Goal: Obtain resource: Obtain resource

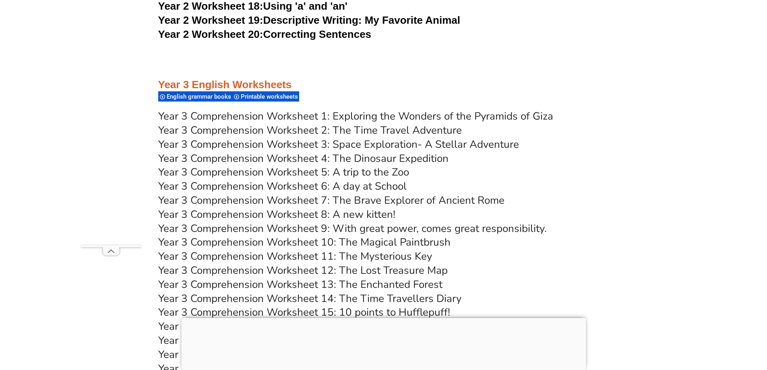
scroll to position [2577, 0]
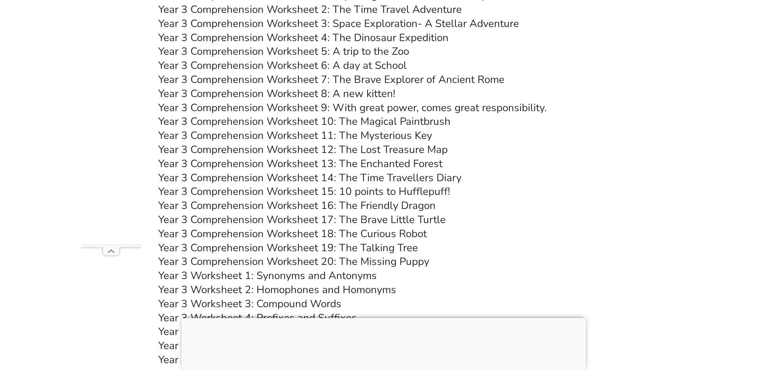
click at [347, 138] on link "Year 3 Comprehension Worksheet 11: The Mysterious Key" at bounding box center [295, 135] width 274 height 14
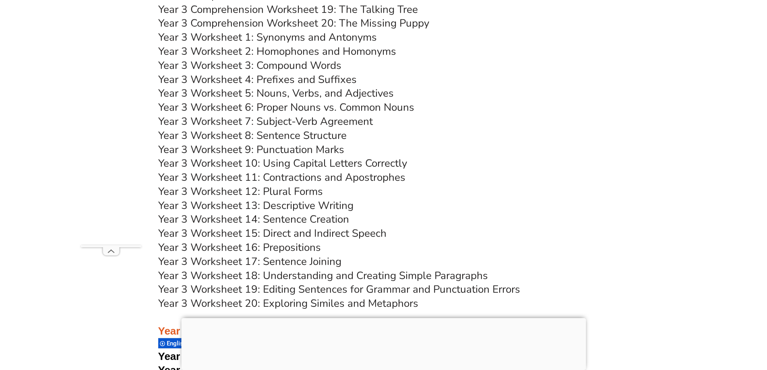
scroll to position [2819, 0]
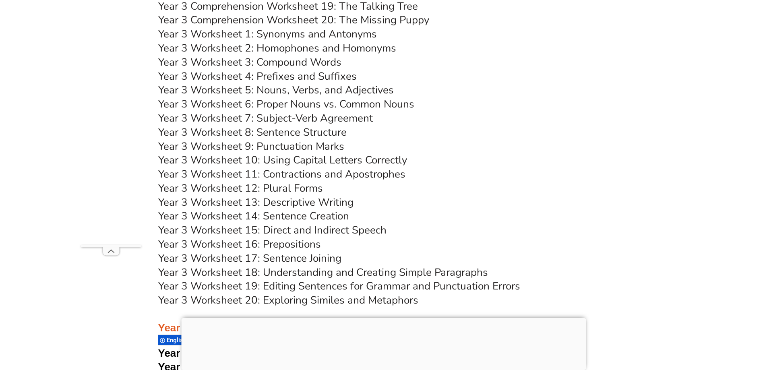
click at [347, 32] on link "Year 3 Worksheet 1: Synonyms and Antonyms" at bounding box center [267, 34] width 219 height 14
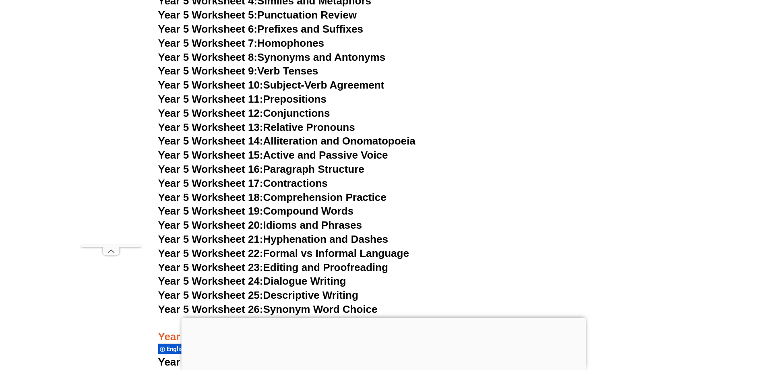
scroll to position [4027, 0]
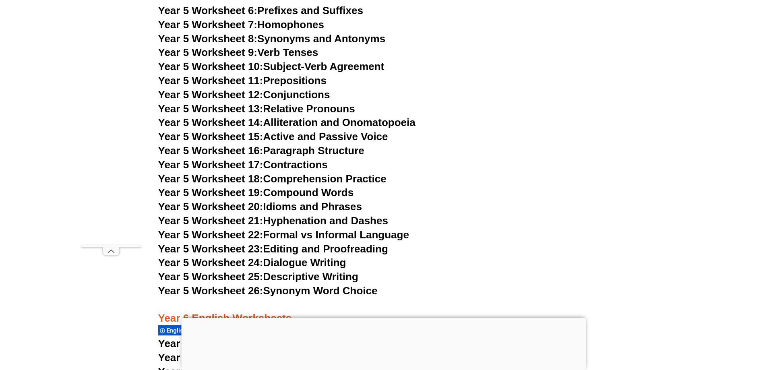
click at [278, 124] on link "Year 5 Worksheet 14: Alliteration and Onomatopoeia" at bounding box center [286, 122] width 257 height 12
click at [318, 182] on link "Year 5 Worksheet 18: Comprehension Practice" at bounding box center [272, 179] width 228 height 12
click at [274, 274] on link "Year 5 Worksheet 25: Descriptive Writing" at bounding box center [258, 277] width 200 height 12
click at [284, 95] on link "Year 5 Worksheet 12: Conjunctions" at bounding box center [244, 95] width 172 height 12
click at [343, 180] on link "Year 5 Worksheet 18: Comprehension Practice" at bounding box center [272, 179] width 228 height 12
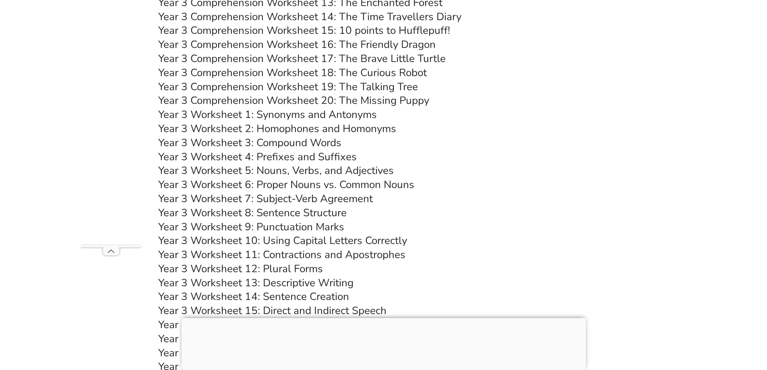
scroll to position [2900, 0]
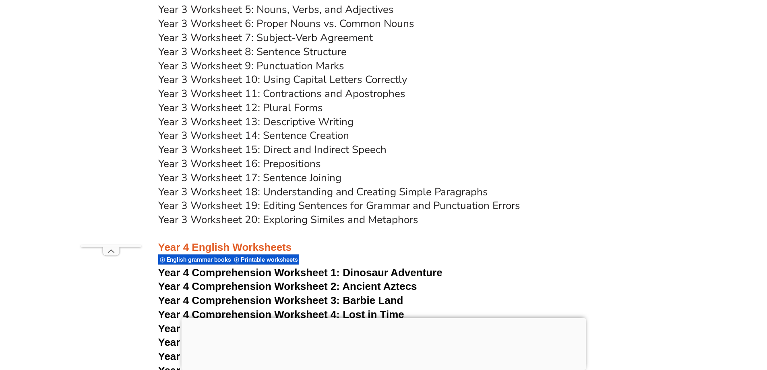
click at [287, 135] on link "Year 3 Worksheet 14: Sentence Creation" at bounding box center [253, 135] width 191 height 14
click at [388, 218] on link "Year 3 Worksheet 20: Exploring Similes and Metaphors" at bounding box center [288, 220] width 260 height 14
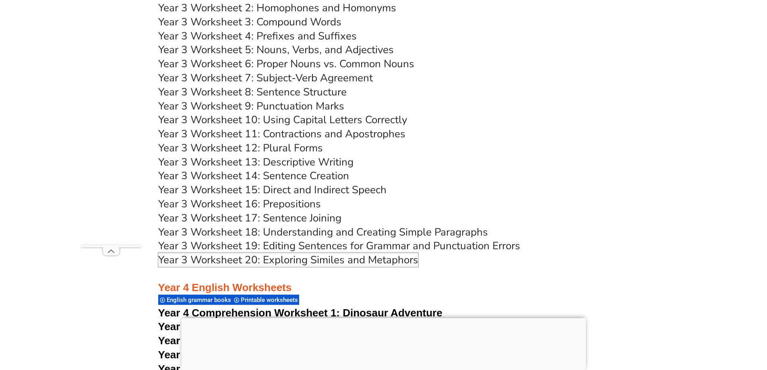
scroll to position [2819, 0]
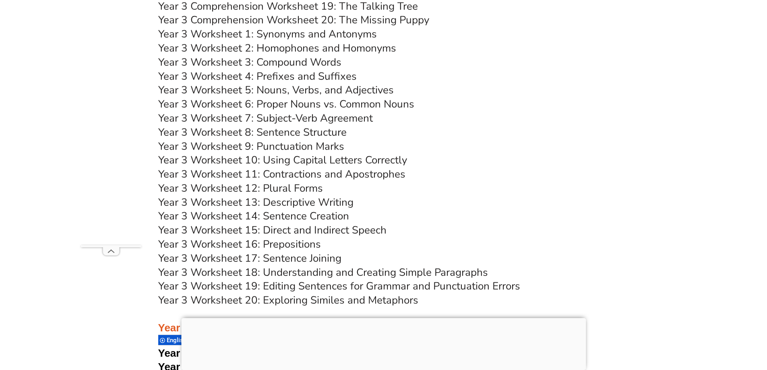
click at [285, 202] on link "Year 3 Worksheet 13: Descriptive Writing" at bounding box center [255, 202] width 195 height 14
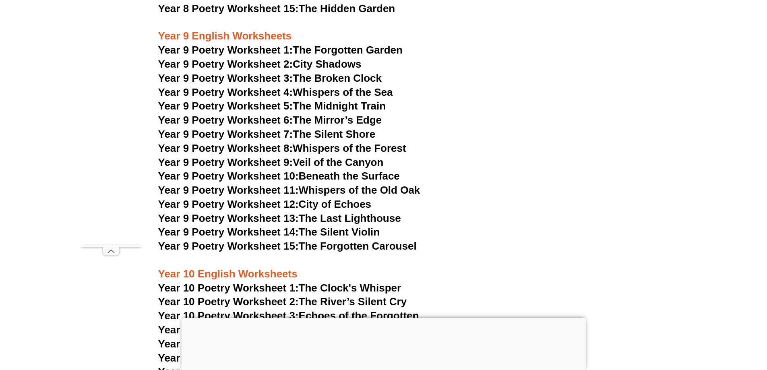
scroll to position [5437, 0]
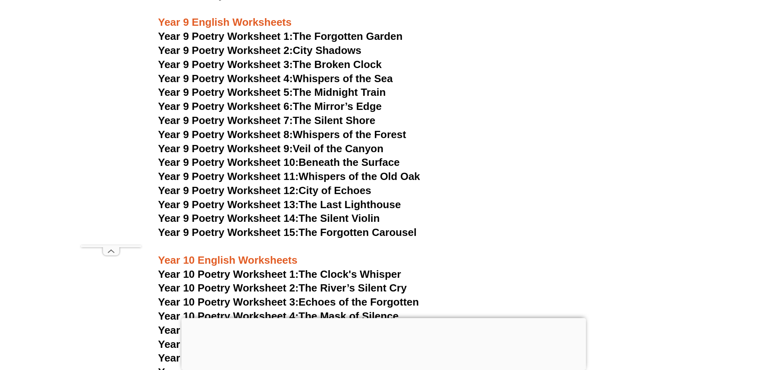
click at [308, 128] on link "Year 9 Poetry Worksheet 8: Whispers of the Forest" at bounding box center [282, 134] width 248 height 12
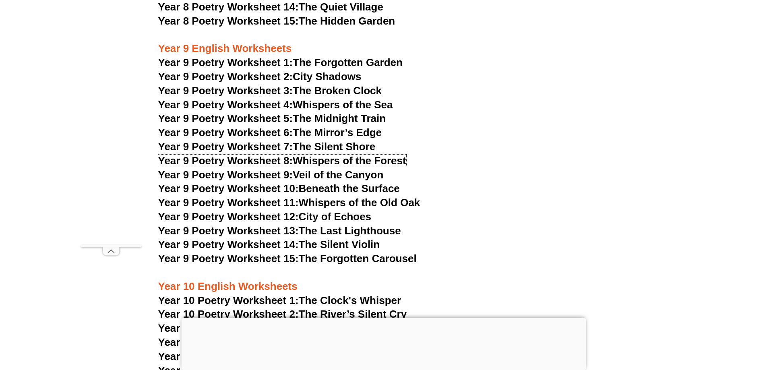
scroll to position [5397, 0]
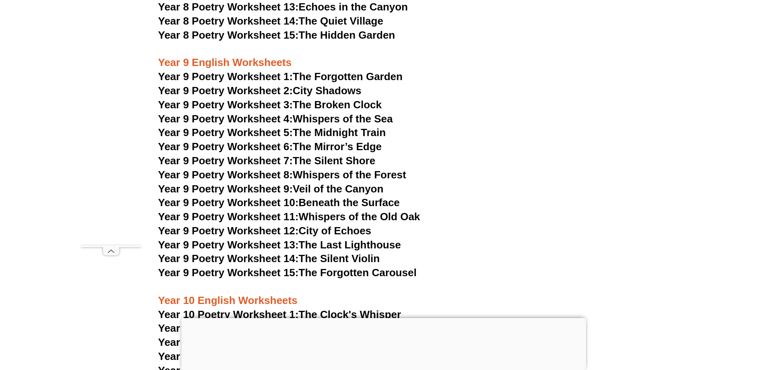
click at [315, 99] on link "Year 9 Poetry Worksheet 3: The Broken Clock" at bounding box center [270, 105] width 224 height 12
click at [267, 126] on span "Year 9 Poetry Worksheet 5:" at bounding box center [225, 132] width 135 height 12
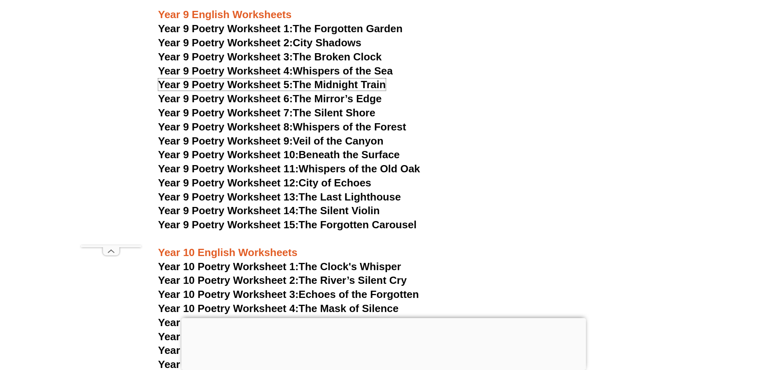
scroll to position [5517, 0]
